Goal: Task Accomplishment & Management: Use online tool/utility

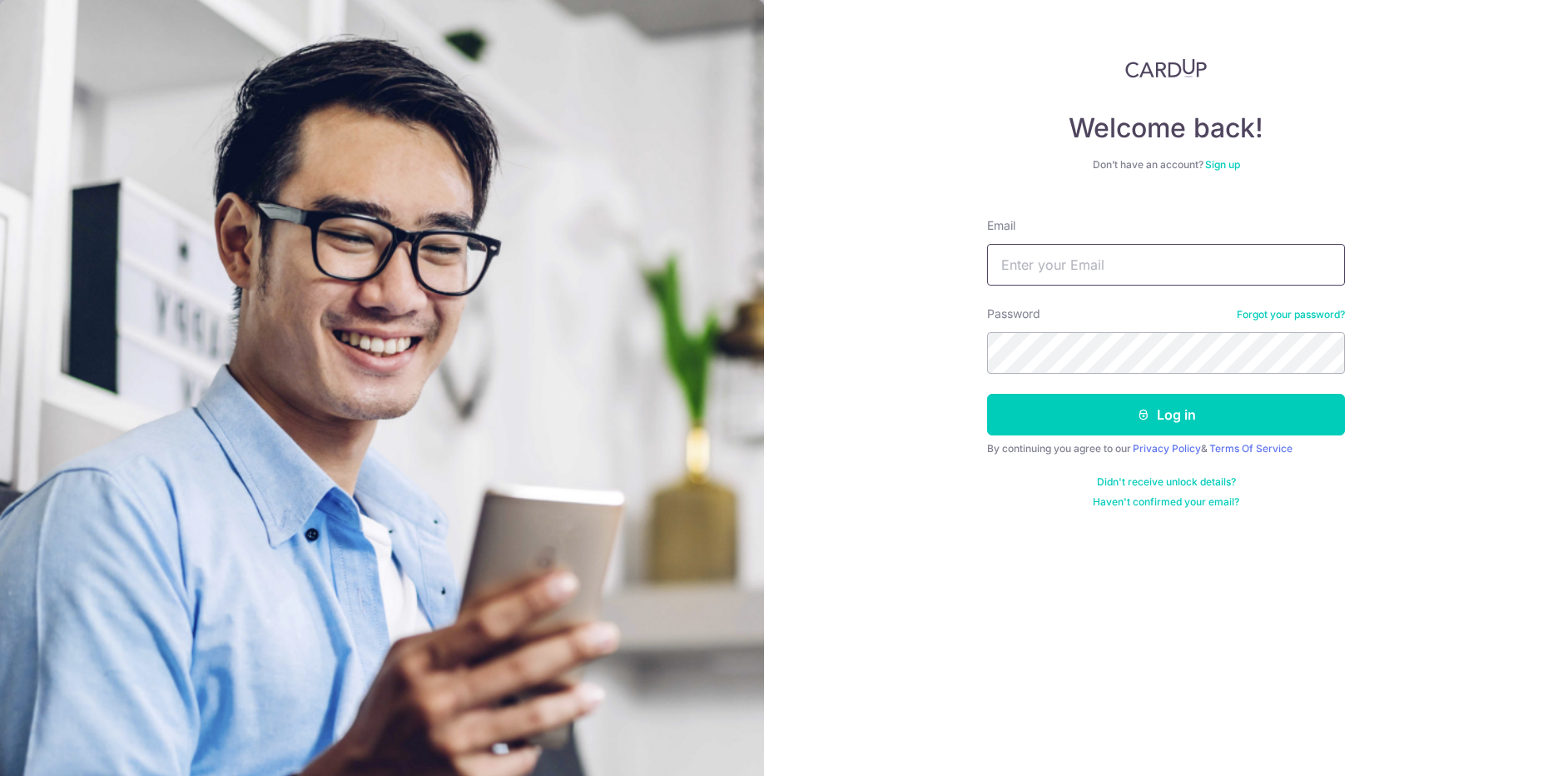
click at [1082, 251] on input "Email" at bounding box center [1166, 265] width 357 height 42
type input "[EMAIL_ADDRESS][DOMAIN_NAME]"
click at [946, 348] on div "Welcome back! Don’t have an account? Sign up Email hearitout@protonmail.com Pas…" at bounding box center [1167, 388] width 804 height 776
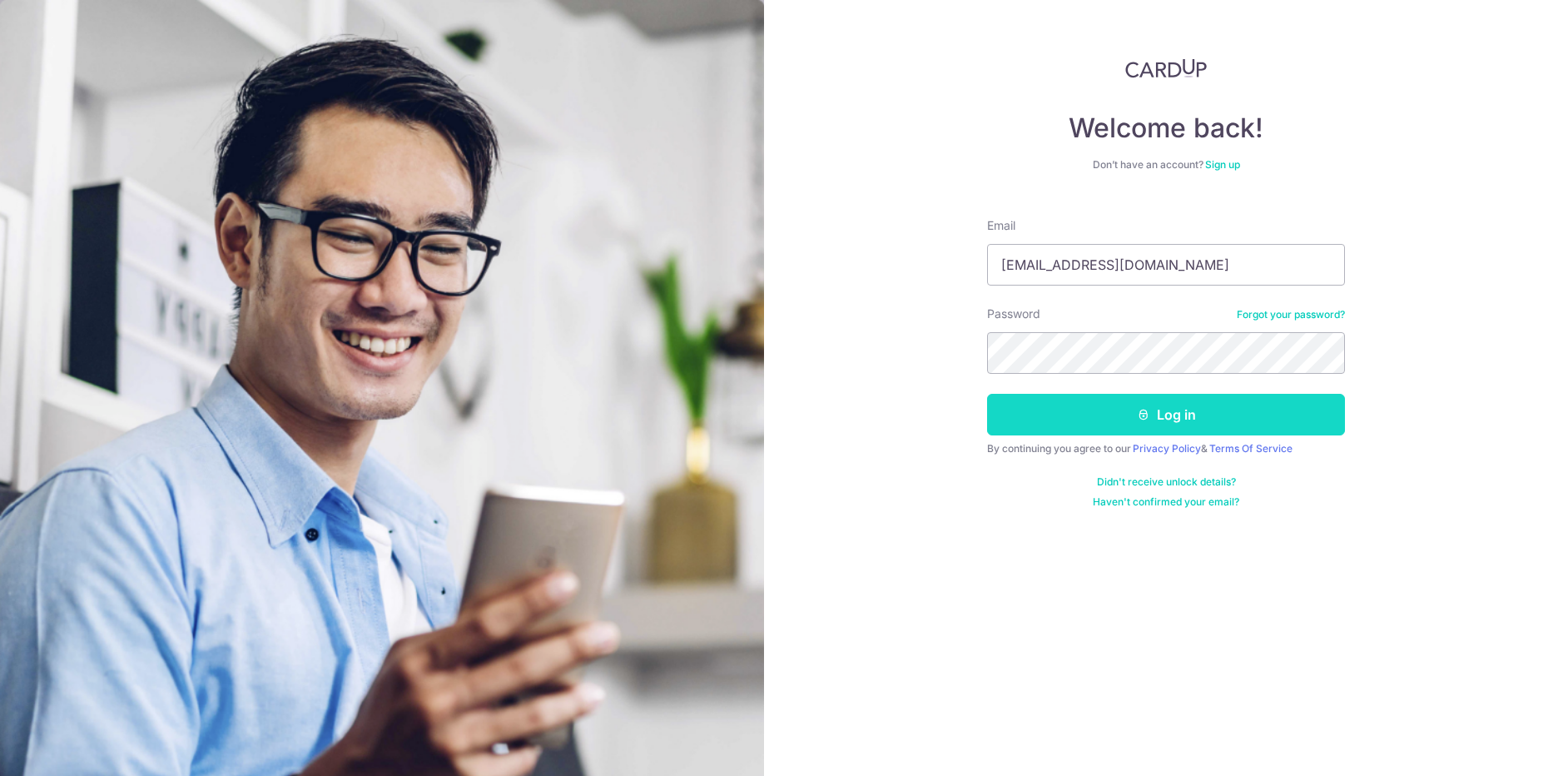
click at [1021, 412] on button "Log in" at bounding box center [1166, 415] width 357 height 42
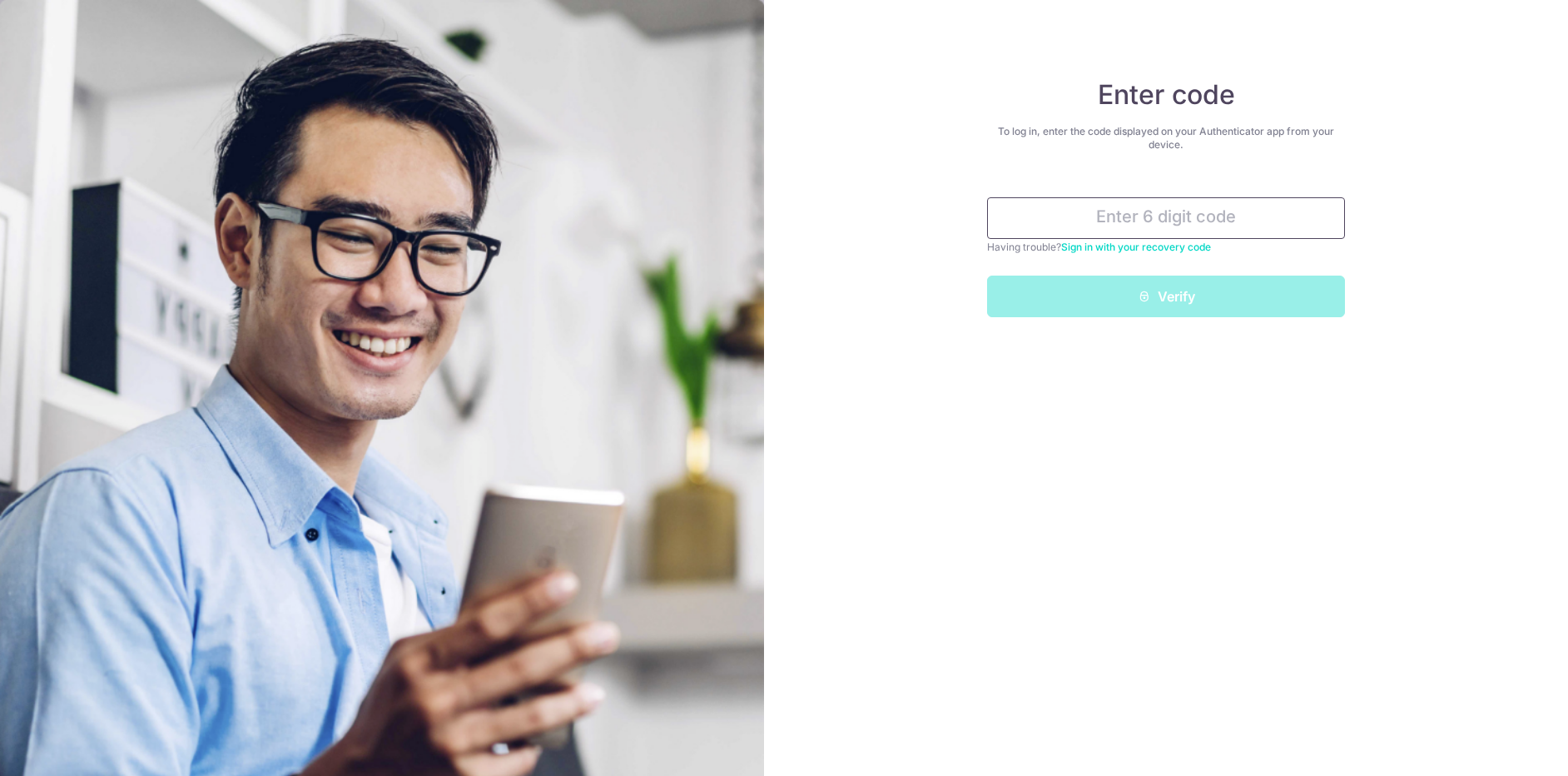
click at [1110, 230] on input "text" at bounding box center [1166, 219] width 357 height 42
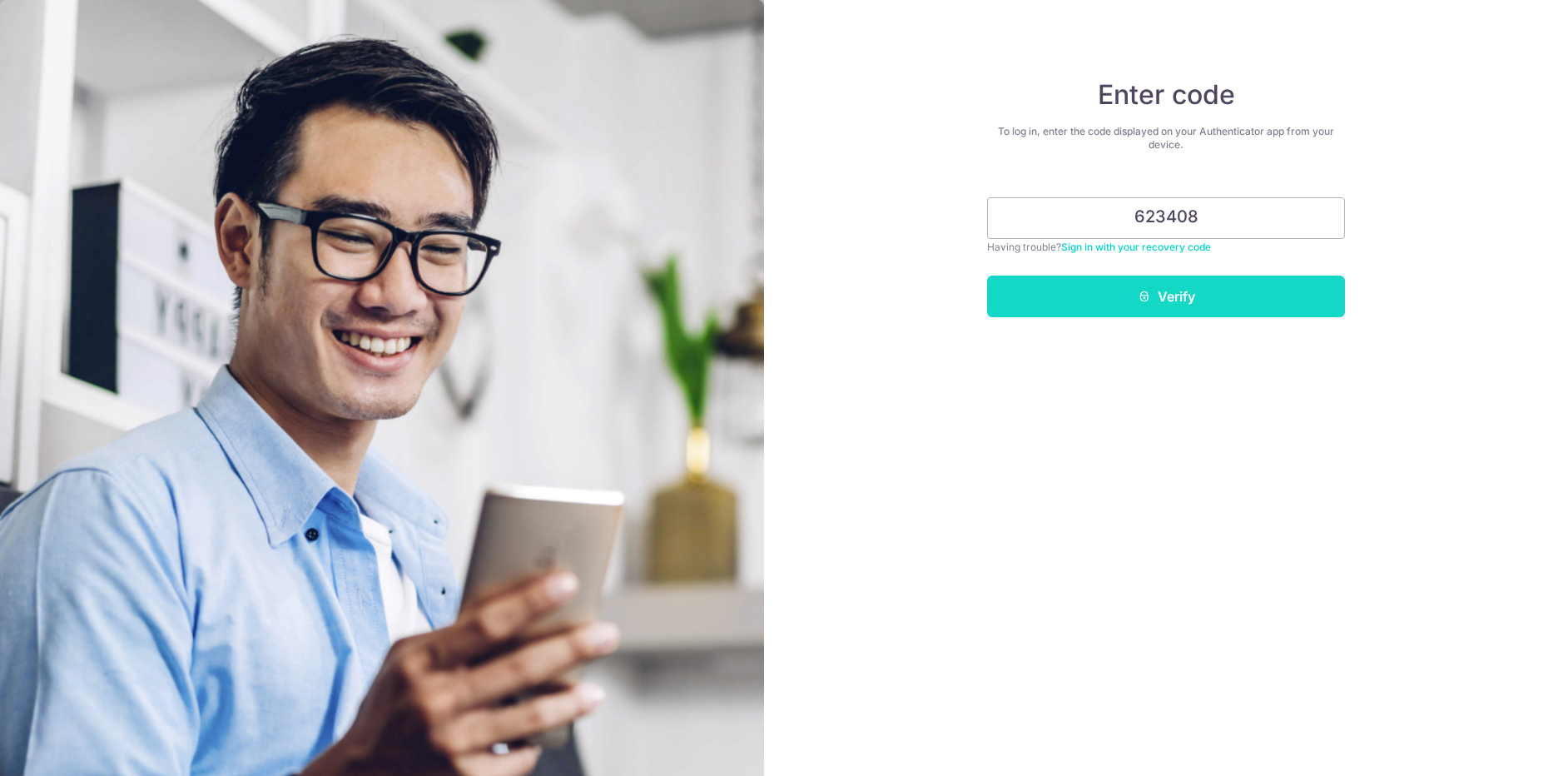
type input "623408"
click at [1145, 305] on button "Verify" at bounding box center [1166, 296] width 357 height 42
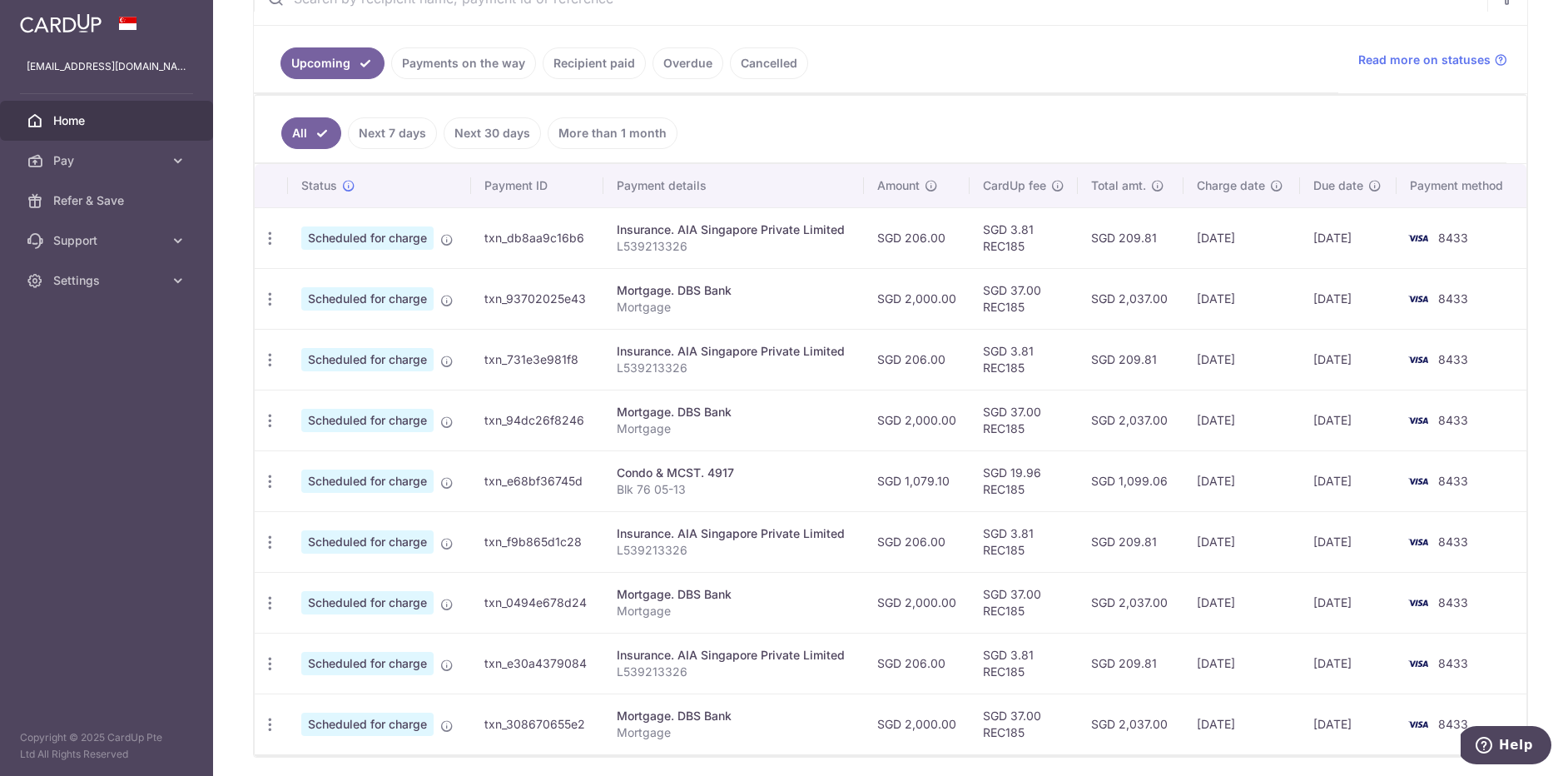
scroll to position [319, 0]
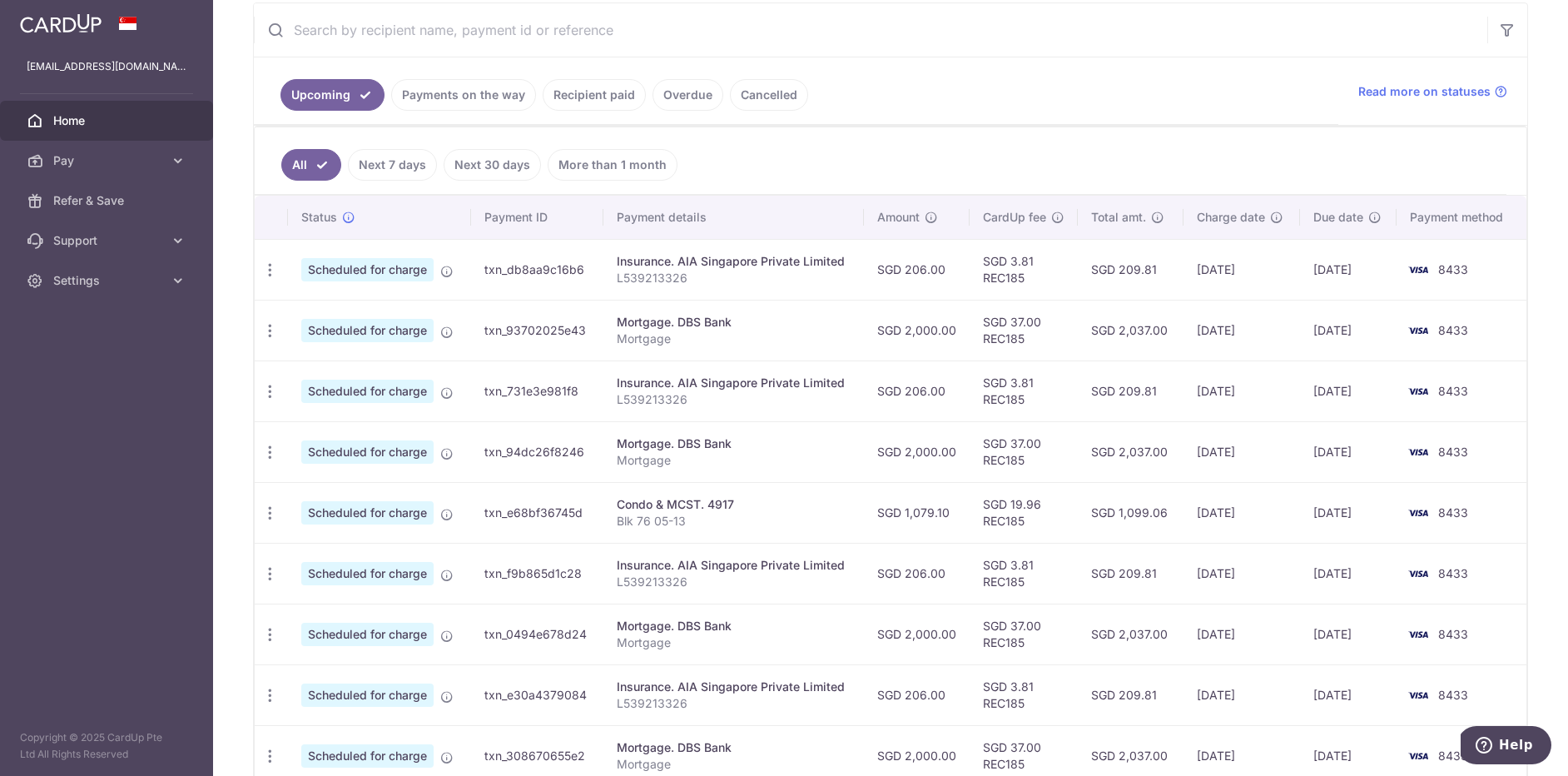
click at [1548, 239] on div "× Pause Schedule Pause all future payments in this series Pause just this one p…" at bounding box center [891, 388] width 1355 height 776
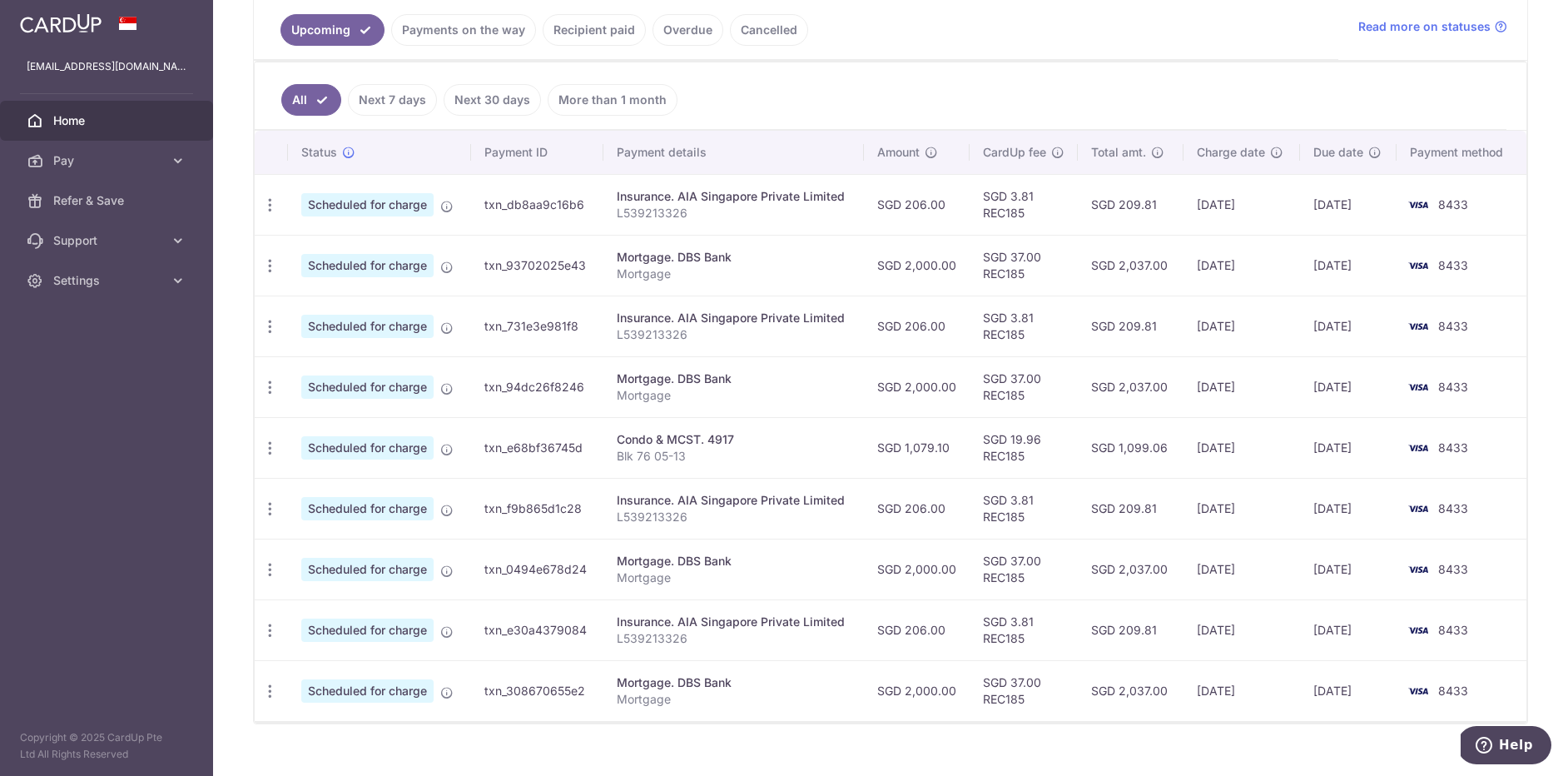
scroll to position [384, 0]
click at [888, 88] on ul "All Next 7 days Next 30 days More than 1 month" at bounding box center [881, 97] width 1252 height 68
click at [173, 159] on icon at bounding box center [178, 160] width 17 height 17
click at [85, 207] on span "Payments" at bounding box center [108, 201] width 110 height 17
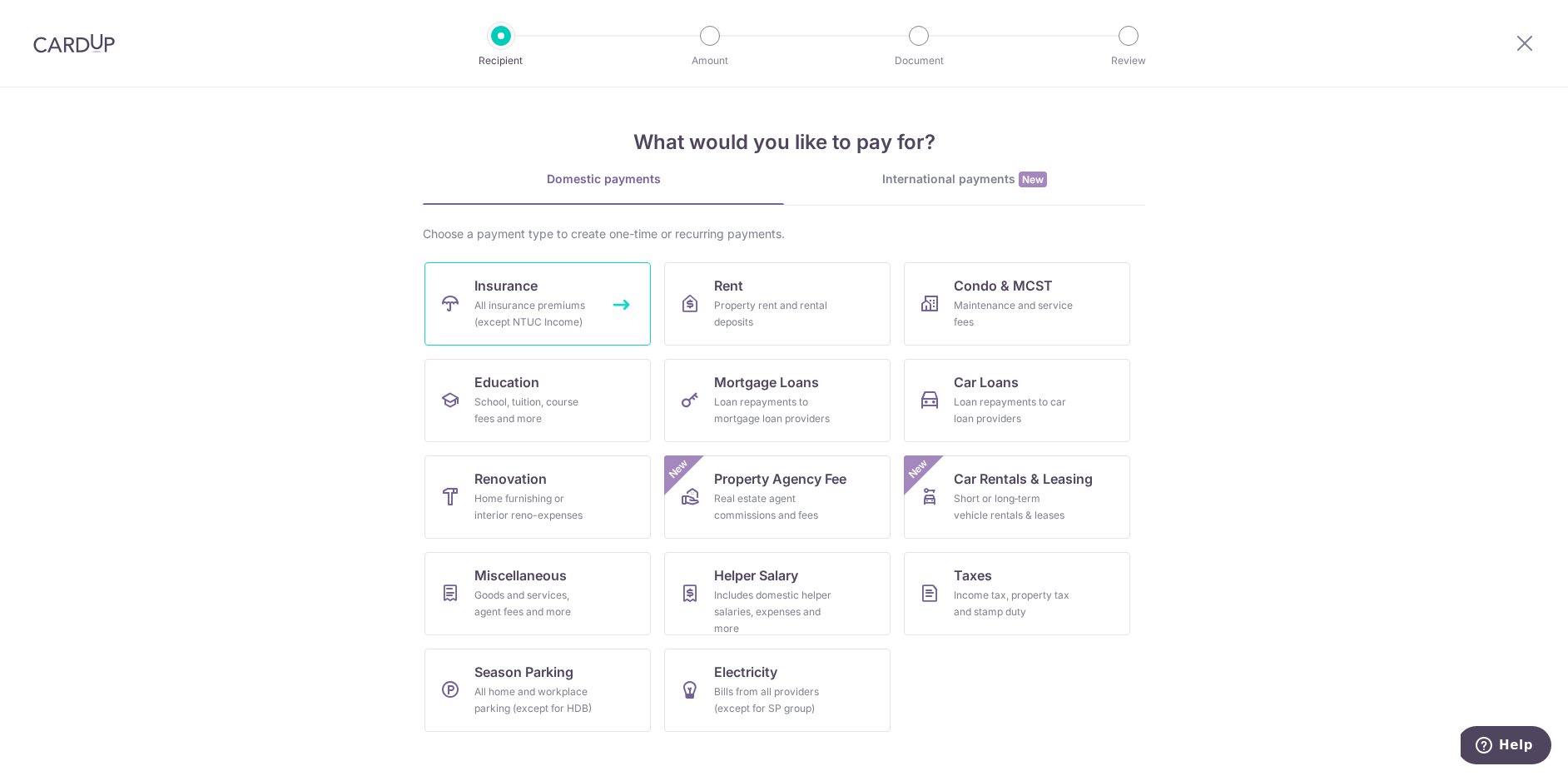
click at [517, 320] on div "All insurance premiums (except NTUC Income)" at bounding box center [534, 314] width 120 height 34
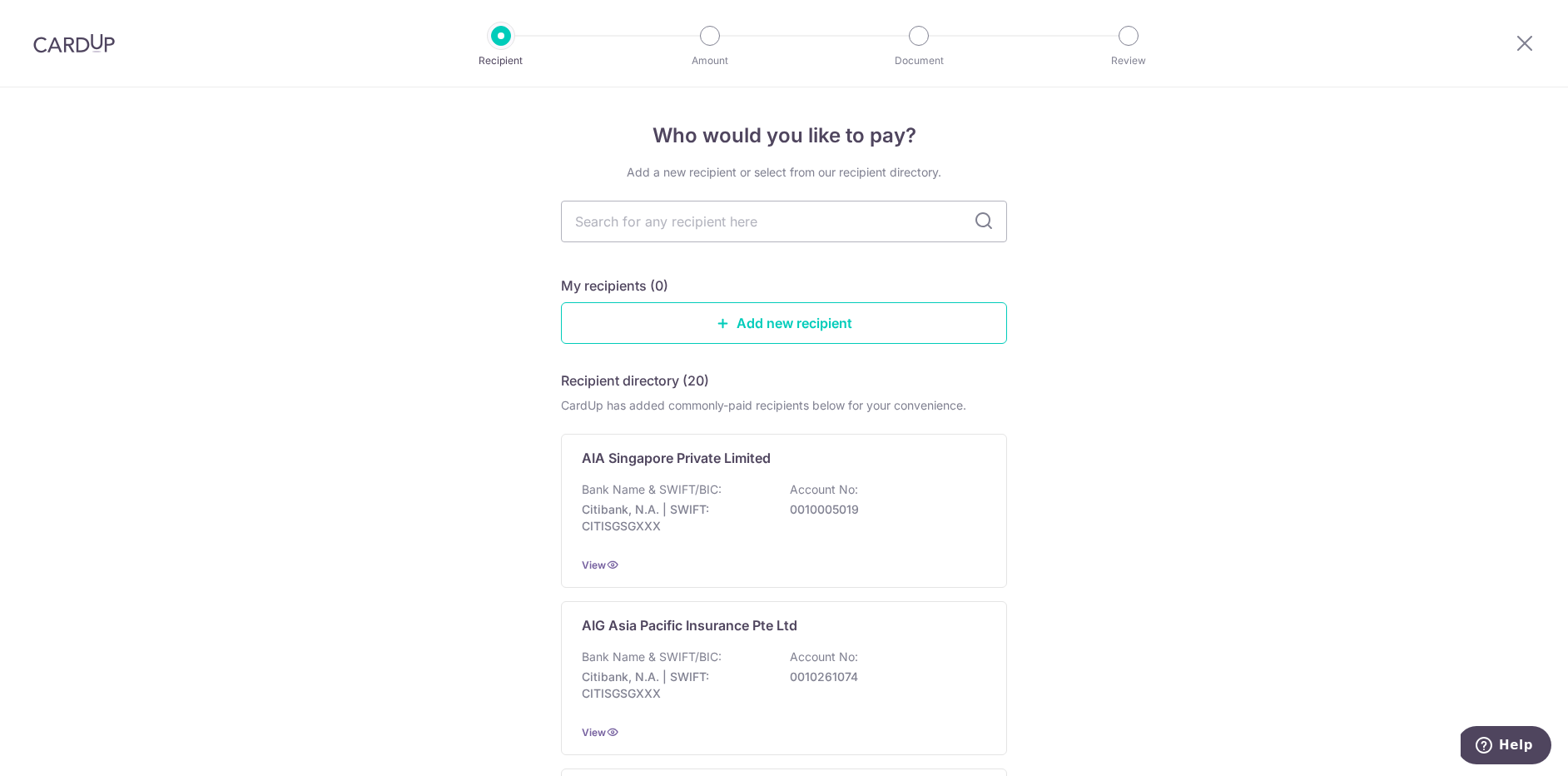
drag, startPoint x: 1264, startPoint y: 305, endPoint x: 1109, endPoint y: 283, distance: 156.6
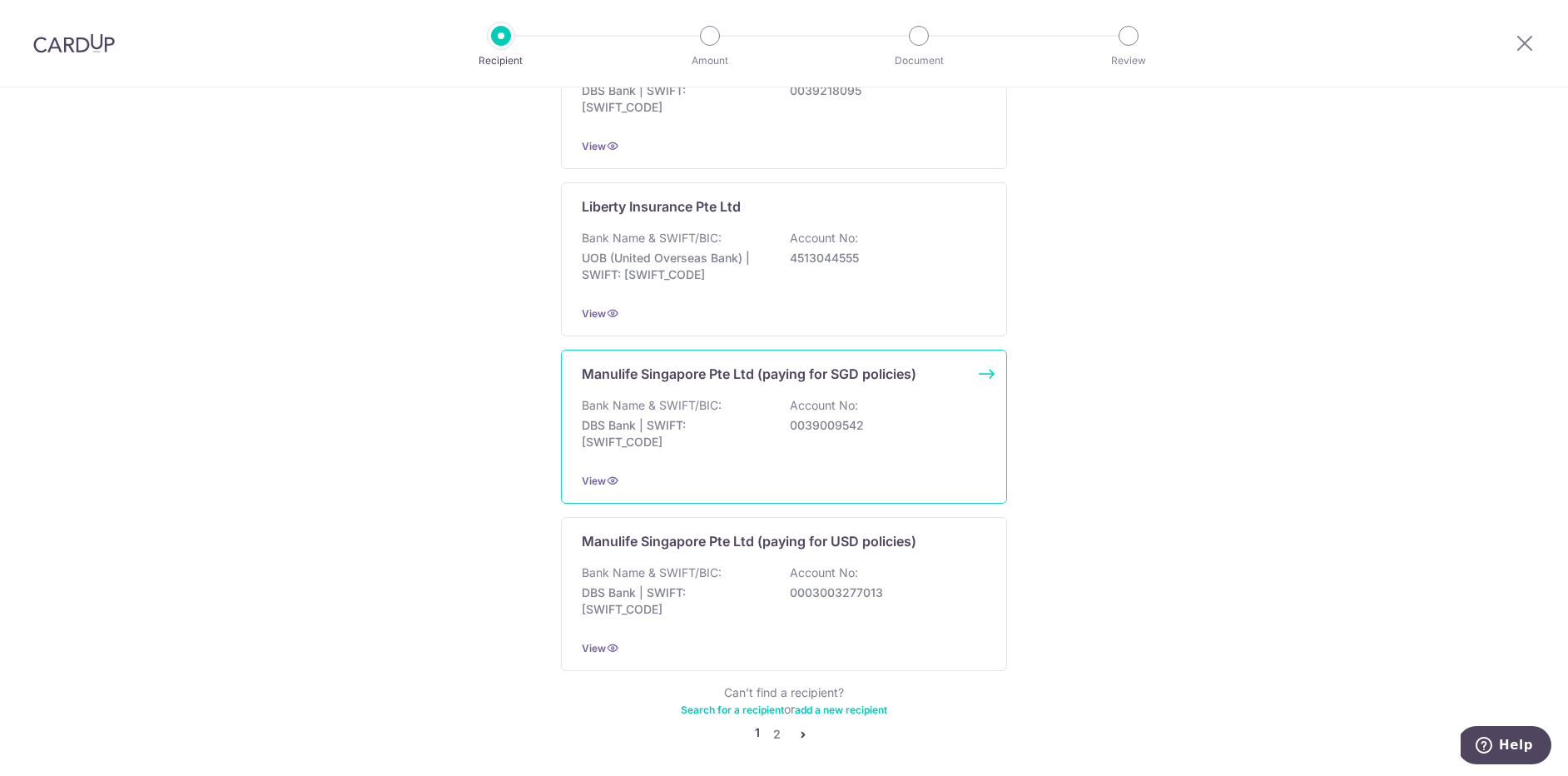
scroll to position [1498, 0]
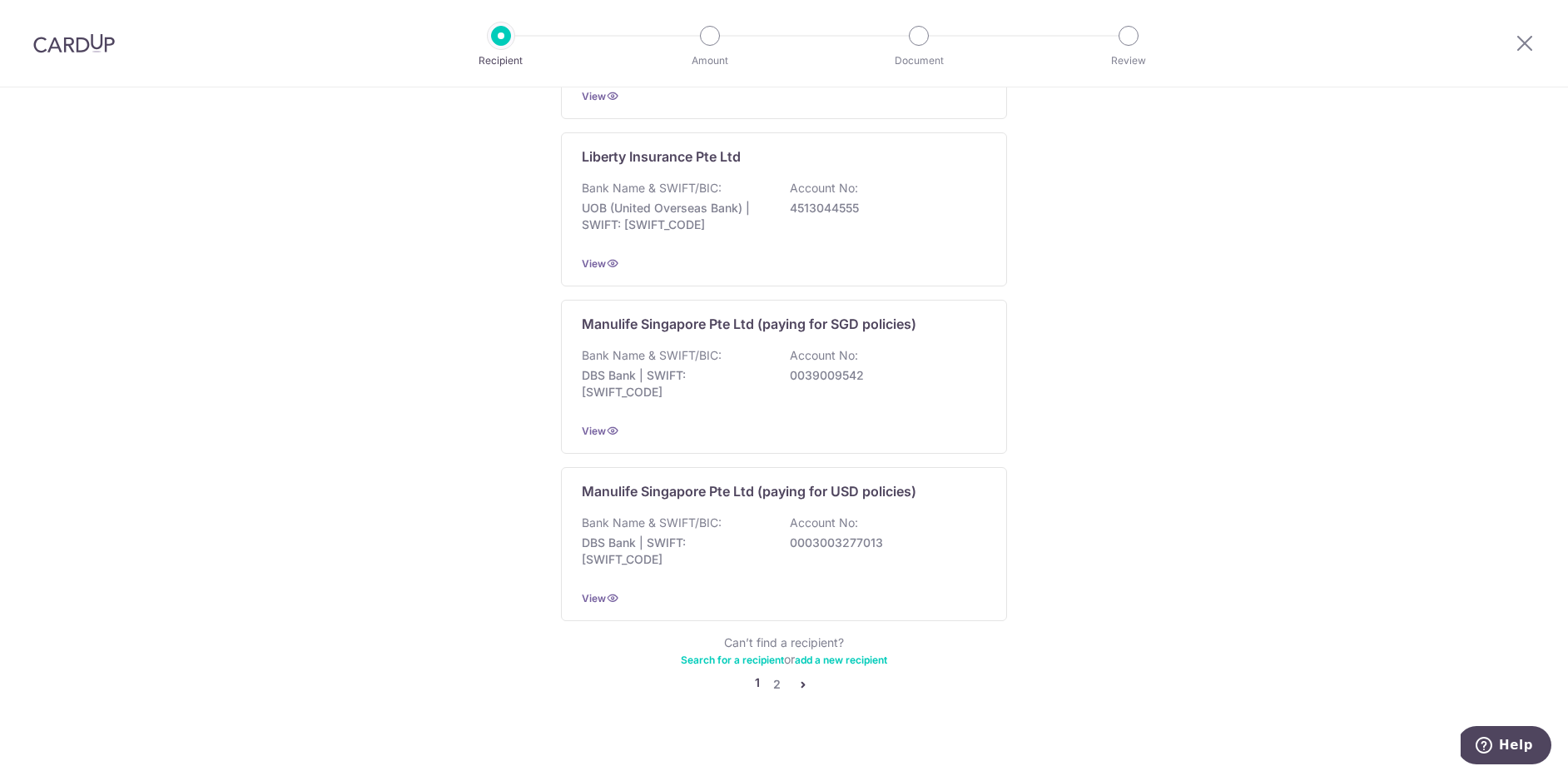
click at [803, 678] on icon "pager" at bounding box center [802, 684] width 13 height 13
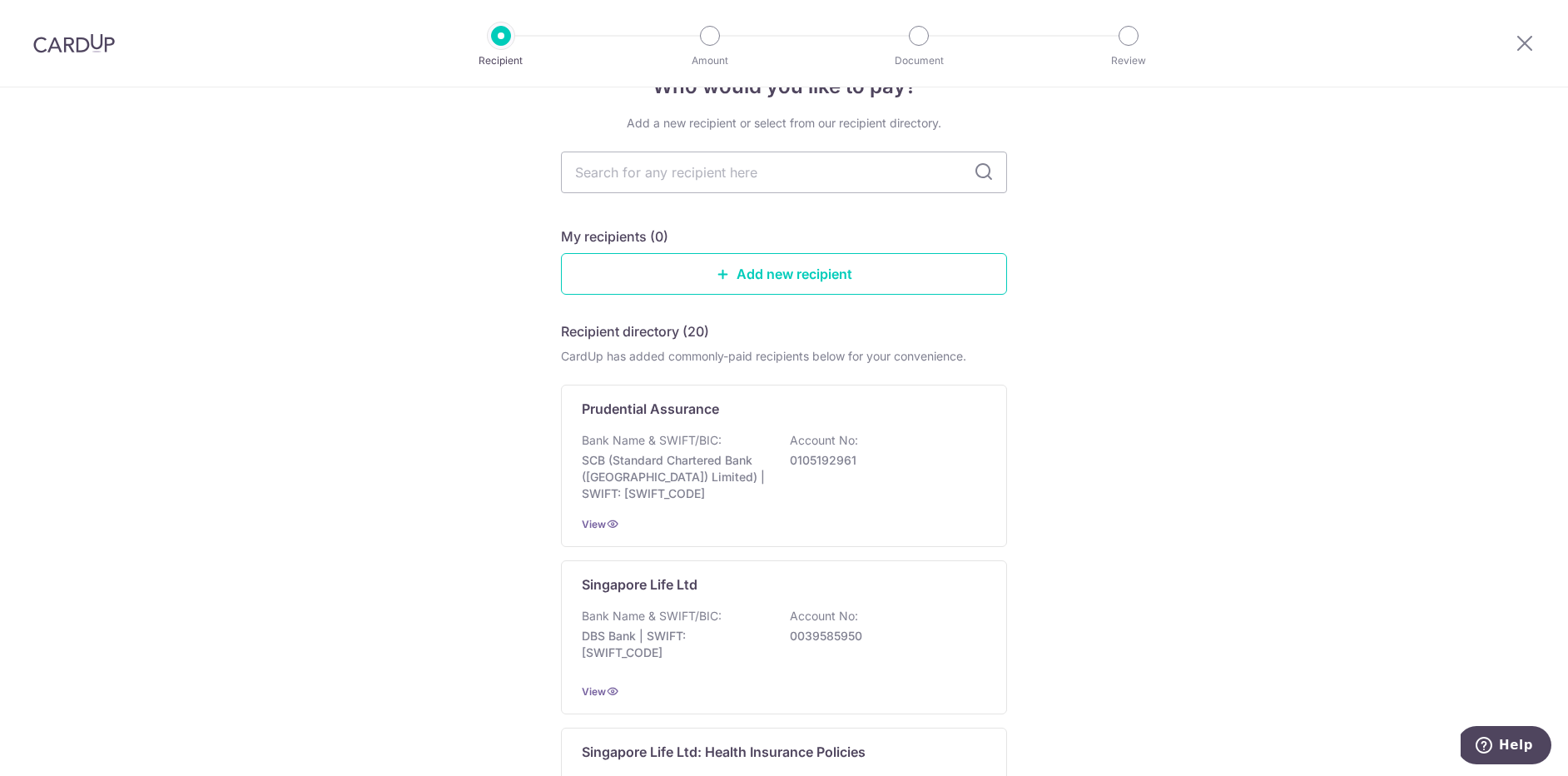
scroll to position [0, 0]
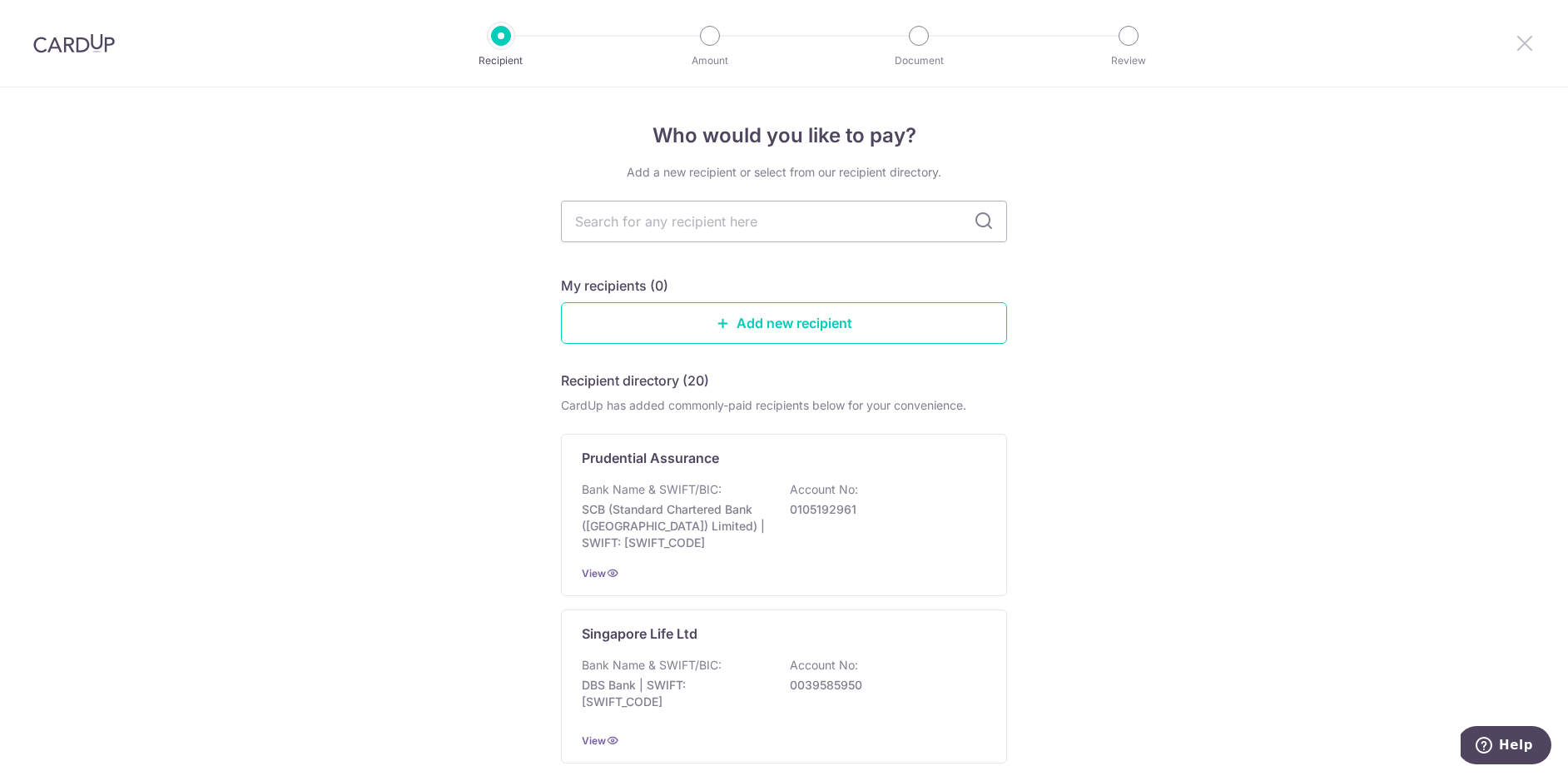
click at [1528, 44] on icon at bounding box center [1525, 43] width 20 height 21
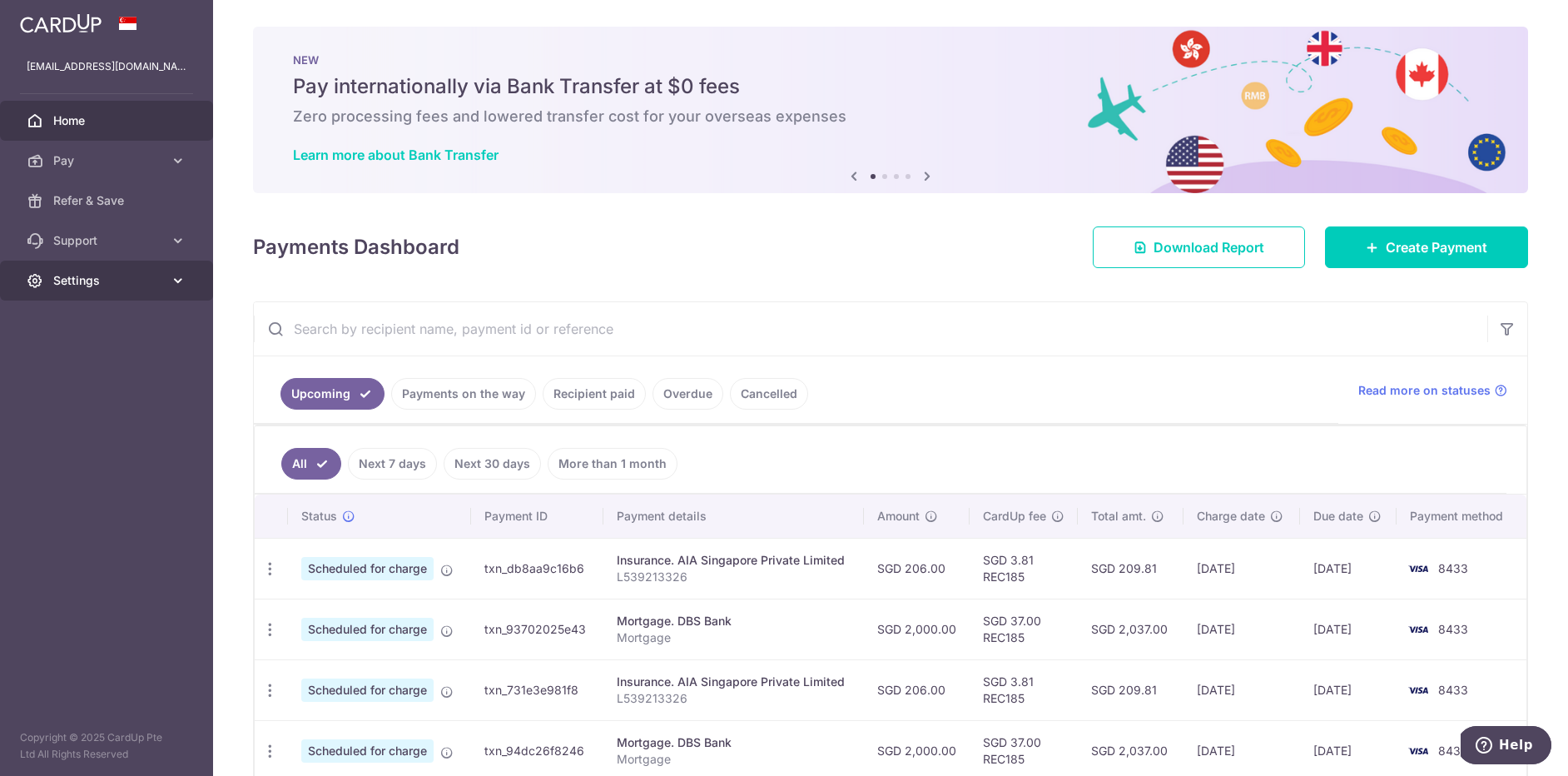
click at [106, 278] on span "Settings" at bounding box center [108, 280] width 110 height 17
click at [92, 351] on link "Logout" at bounding box center [106, 361] width 214 height 40
